Goal: Information Seeking & Learning: Learn about a topic

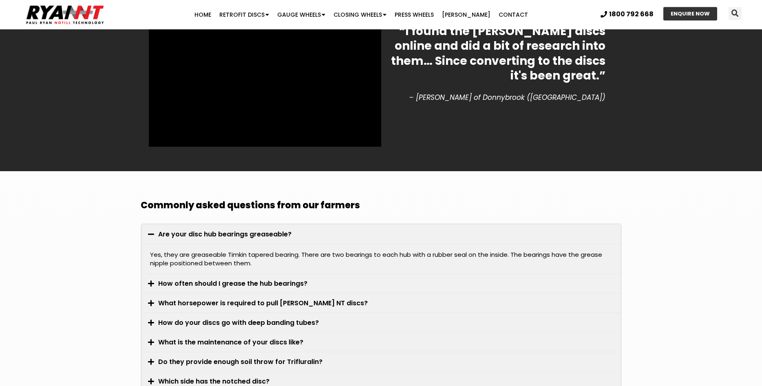
scroll to position [2176, 0]
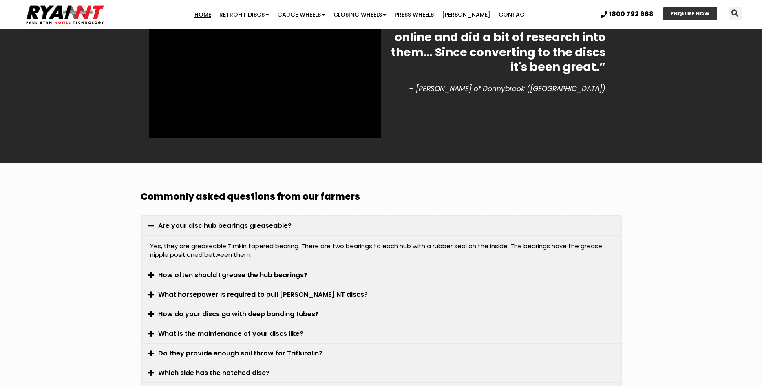
click at [213, 16] on link "Home" at bounding box center [202, 15] width 25 height 16
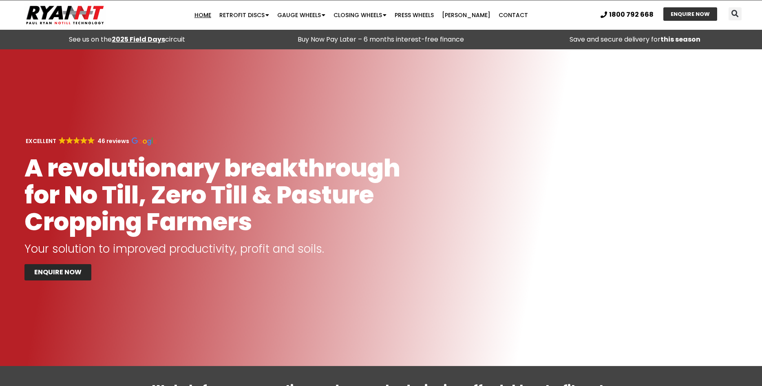
click at [150, 37] on strong "2025 Field Days" at bounding box center [138, 39] width 53 height 9
